Goal: Navigation & Orientation: Understand site structure

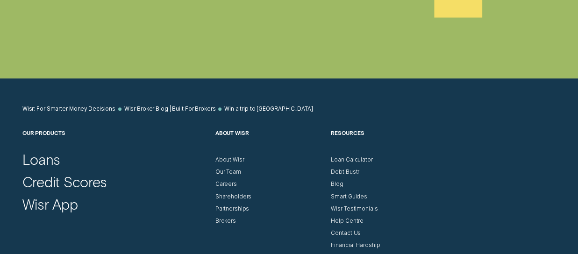
scroll to position [2149, 0]
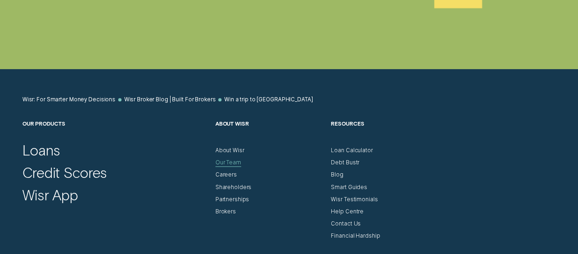
click at [238, 159] on div "Our Team" at bounding box center [228, 162] width 26 height 7
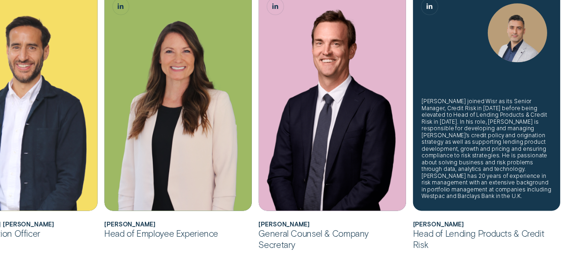
scroll to position [514, 0]
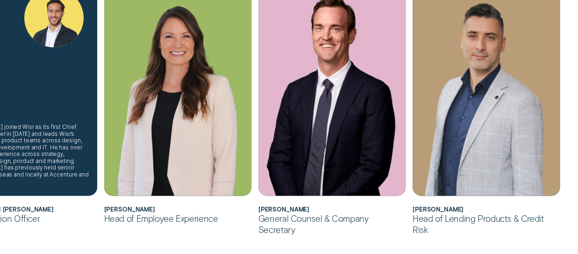
click at [68, 112] on div "[PERSON_NAME] joined Wisr as its first Chief Innovation Officer in [DATE] and l…" at bounding box center [24, 85] width 148 height 221
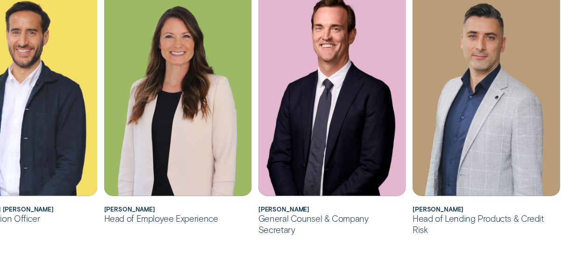
drag, startPoint x: 128, startPoint y: 239, endPoint x: 57, endPoint y: 228, distance: 72.3
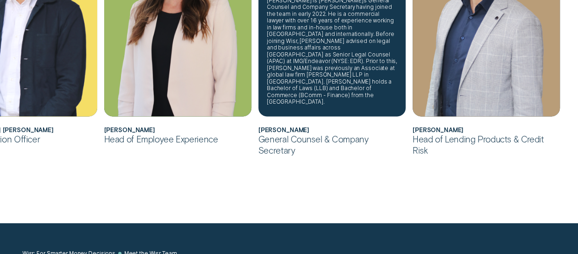
scroll to position [607, 0]
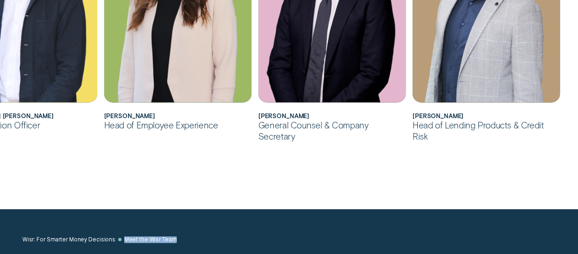
drag, startPoint x: 378, startPoint y: 221, endPoint x: 69, endPoint y: 174, distance: 312.8
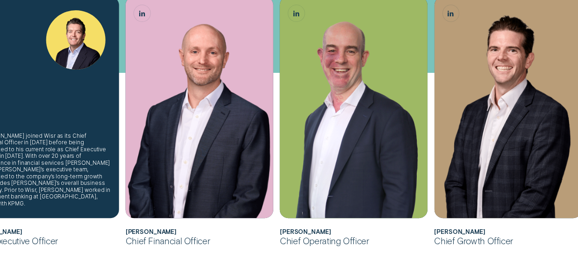
scroll to position [187, 0]
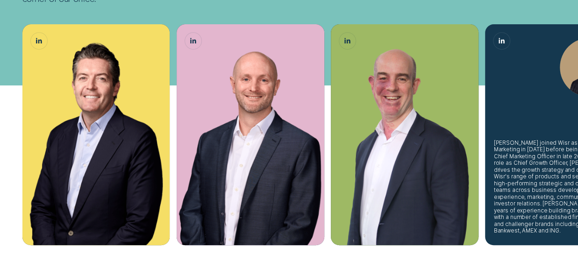
click at [521, 122] on div "[PERSON_NAME] joined Wisr as its Head of Marketing in [DATE] before being eleva…" at bounding box center [559, 134] width 148 height 221
click at [532, 134] on div "[PERSON_NAME] joined Wisr as its Head of Marketing in [DATE] before being eleva…" at bounding box center [559, 134] width 148 height 221
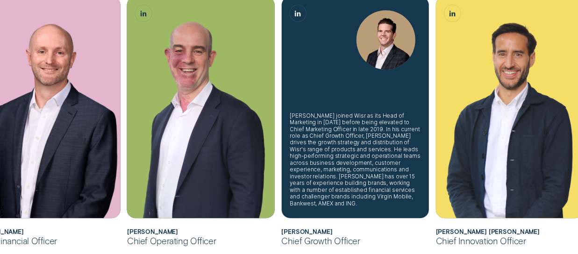
scroll to position [327, 0]
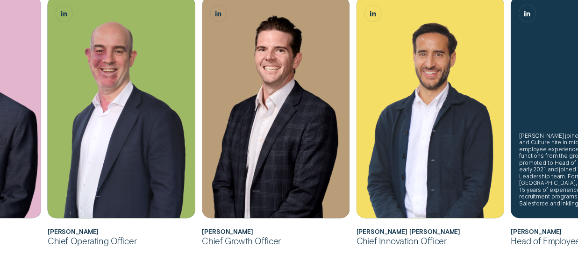
click at [541, 117] on div "[PERSON_NAME] joined Wisr as its first People and Culture hire in mid-2019. Aft…" at bounding box center [585, 107] width 148 height 221
click at [532, 172] on div "[PERSON_NAME] joined Wisr as its first People and Culture hire in mid-2019. Aft…" at bounding box center [584, 170] width 131 height 74
click at [554, 96] on div "[PERSON_NAME] joined Wisr as its first People and Culture hire in mid-2019. Aft…" at bounding box center [585, 107] width 148 height 221
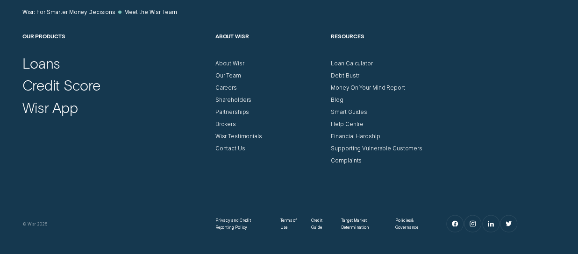
scroll to position [841, 0]
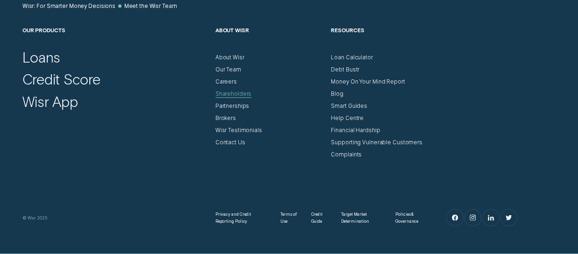
click at [237, 94] on div "Shareholders" at bounding box center [233, 93] width 36 height 7
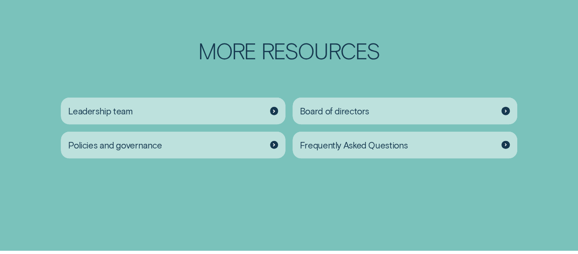
scroll to position [1028, 0]
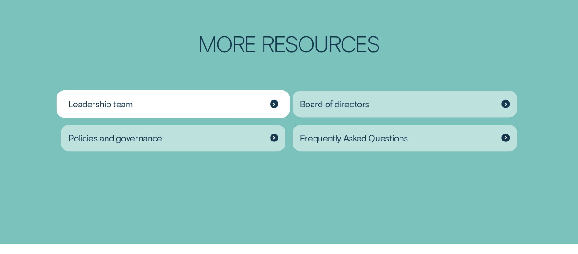
click at [234, 111] on div "Leadership team" at bounding box center [173, 104] width 225 height 27
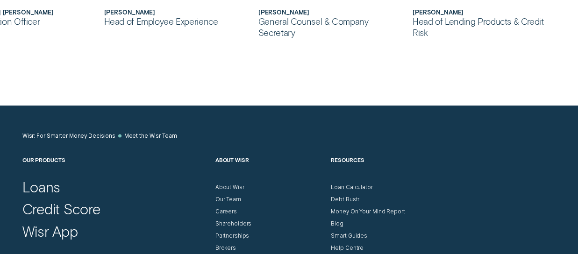
scroll to position [841, 0]
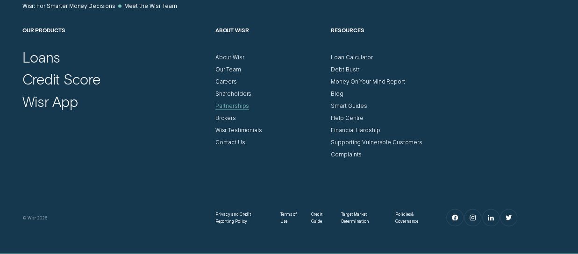
click at [226, 105] on div "Partnerships" at bounding box center [232, 105] width 34 height 7
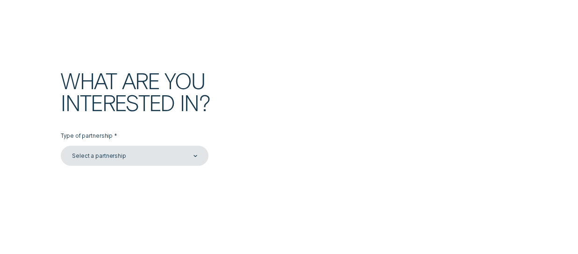
scroll to position [1728, 0]
click at [176, 150] on div "Select a partnership" at bounding box center [135, 155] width 148 height 20
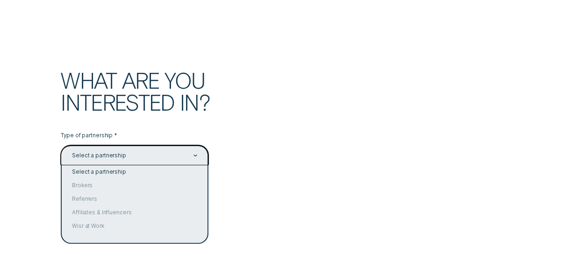
click at [366, 137] on div "Type of partnership * option Select a partnership selected, 1 of 5. 5 results a…" at bounding box center [289, 148] width 540 height 33
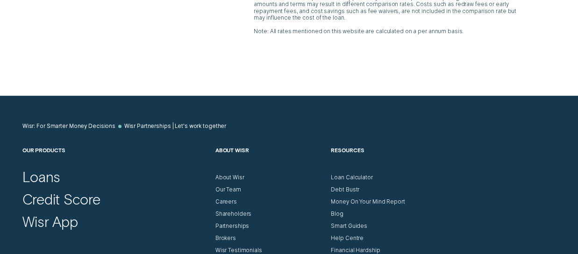
scroll to position [2242, 0]
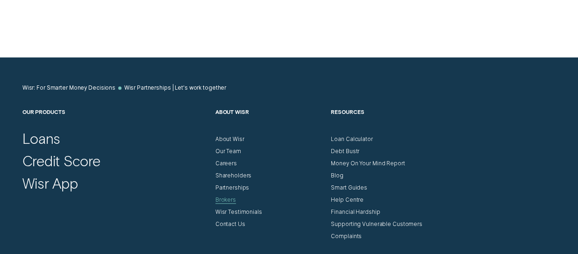
click at [226, 197] on div "Brokers" at bounding box center [225, 200] width 21 height 7
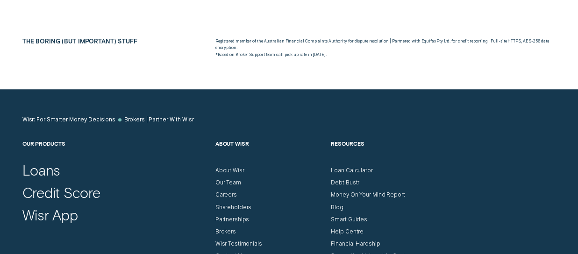
scroll to position [3830, 0]
